Goal: Task Accomplishment & Management: Use online tool/utility

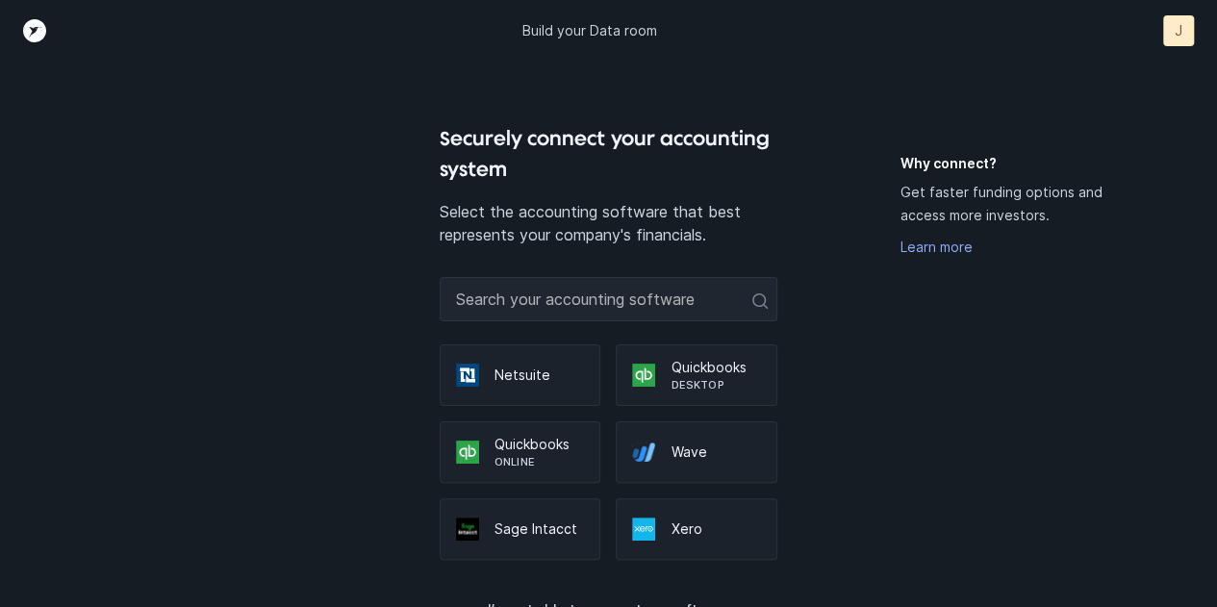
click at [526, 432] on div "Quickbooks Online" at bounding box center [521, 452] width 162 height 62
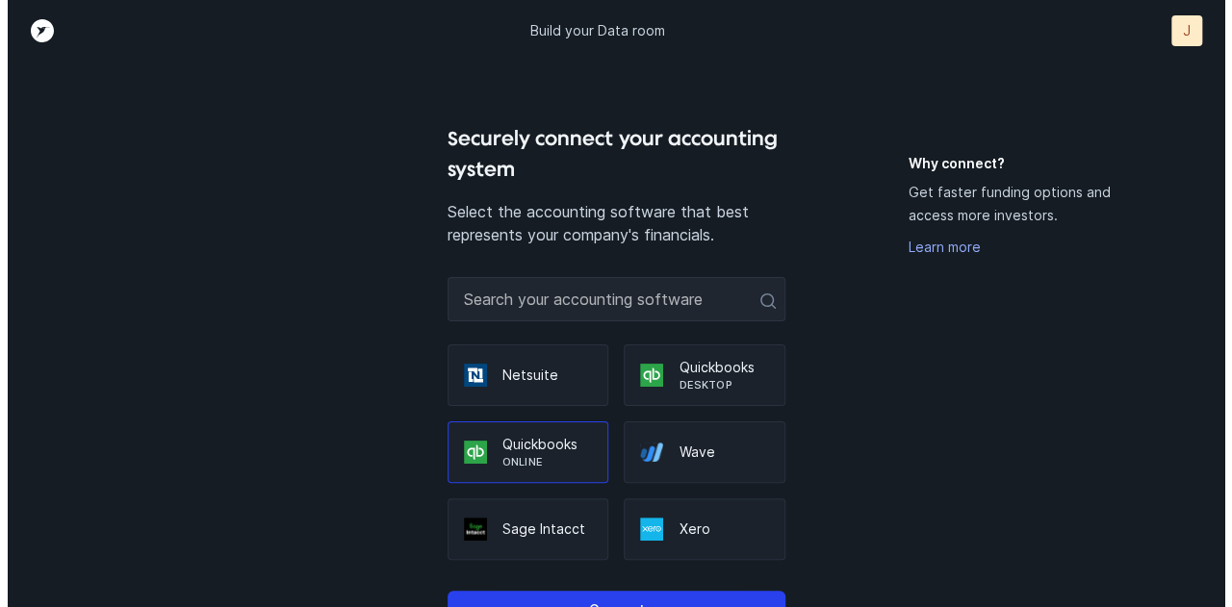
scroll to position [120, 0]
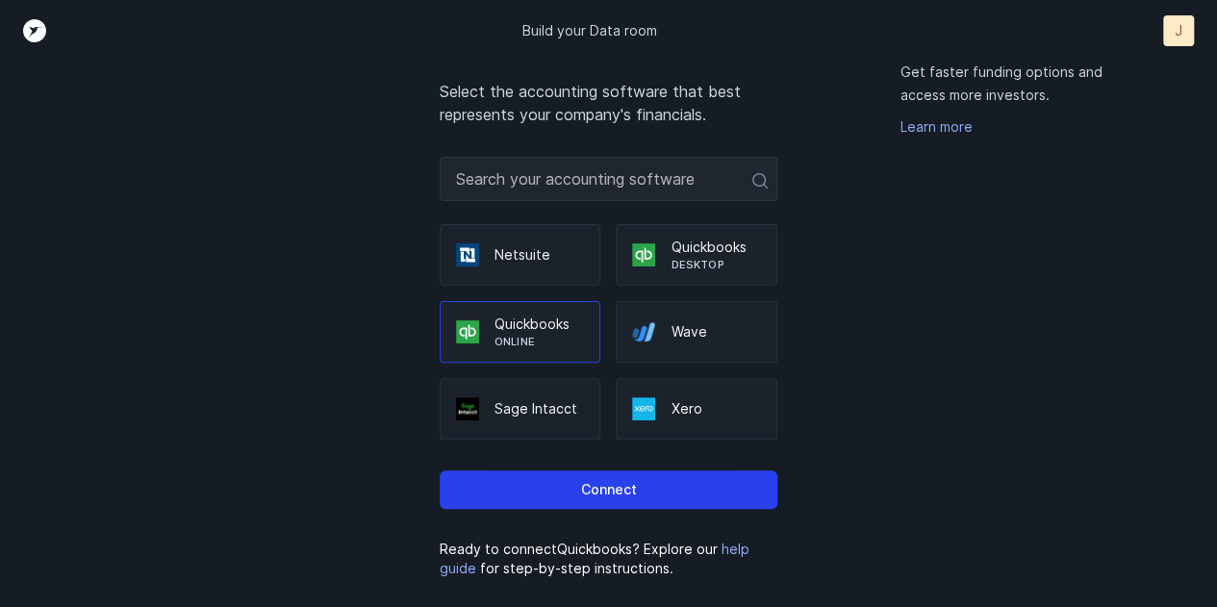
click at [614, 506] on button "Connect" at bounding box center [609, 490] width 338 height 38
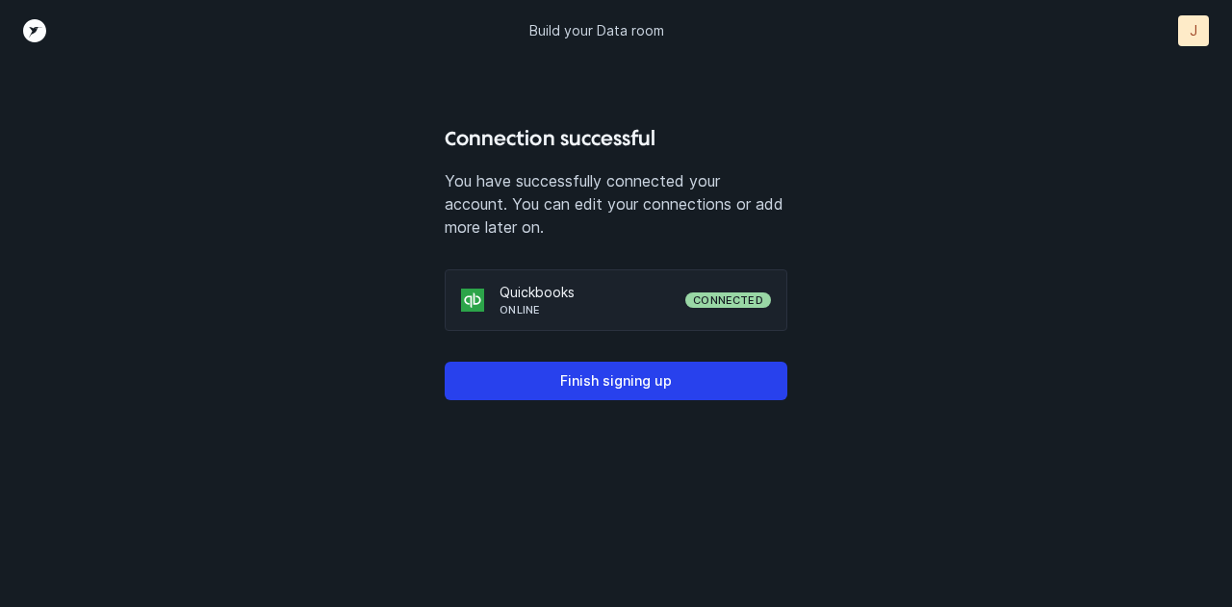
click at [627, 383] on p "Finish signing up" at bounding box center [616, 381] width 112 height 23
